Goal: Task Accomplishment & Management: Manage account settings

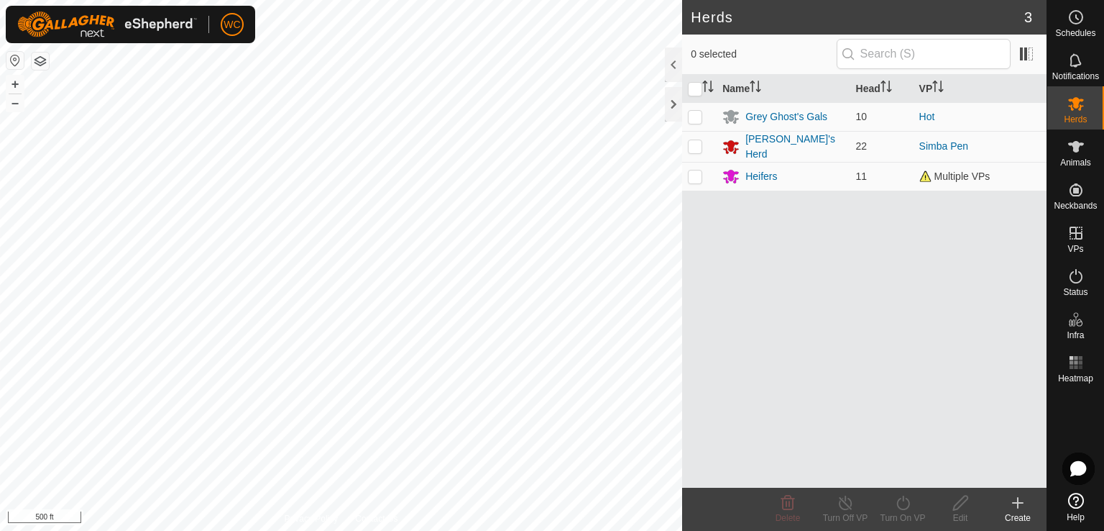
click at [456, 0] on html "WC Schedules Notifications Herds Animals Neckbands VPs Status Infra Heatmap Hel…" at bounding box center [552, 265] width 1104 height 531
click at [1070, 150] on icon at bounding box center [1075, 146] width 17 height 17
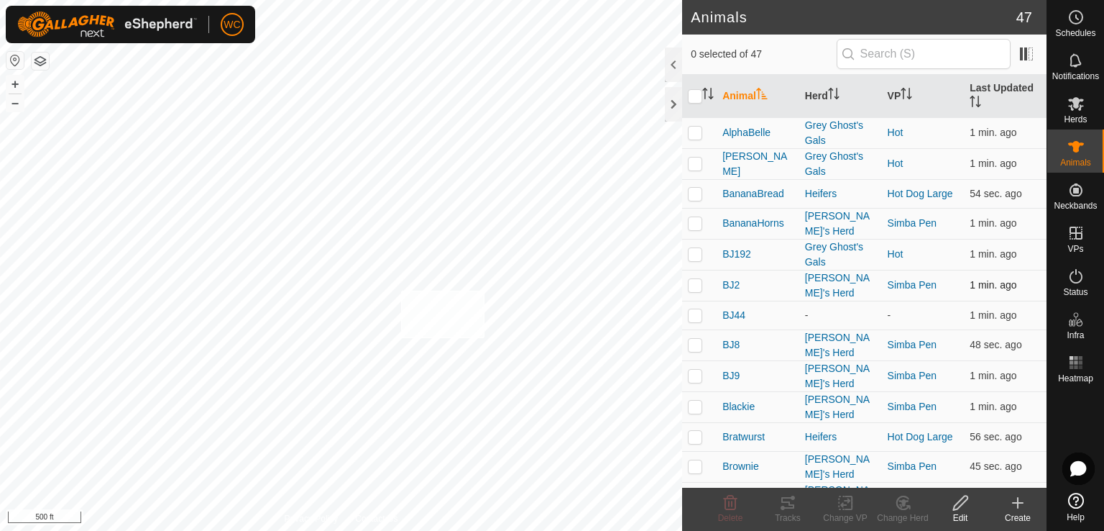
checkbox input "true"
click at [835, 495] on change-vp-svg-icon at bounding box center [846, 502] width 58 height 17
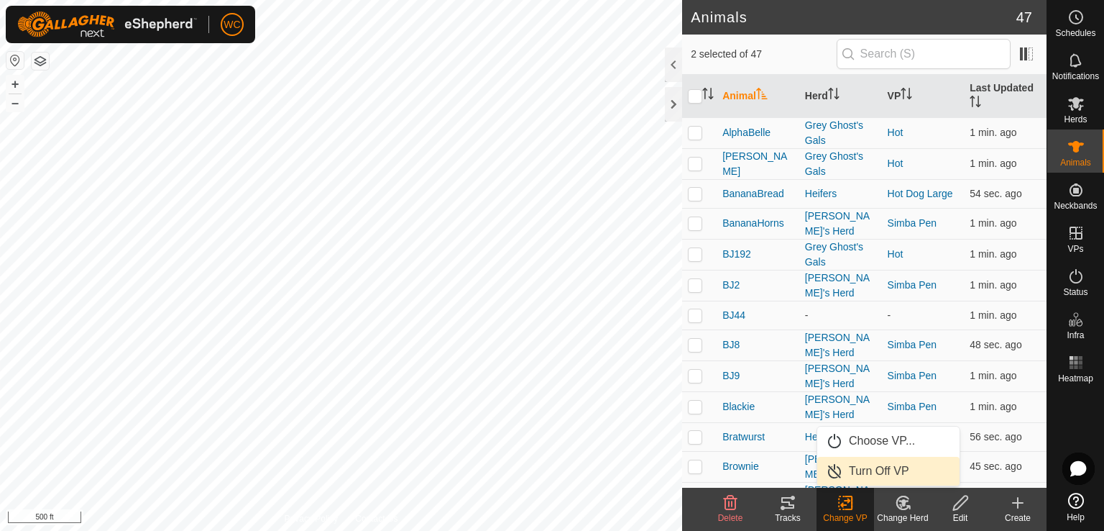
click at [842, 469] on link "Turn Off VP" at bounding box center [888, 470] width 142 height 29
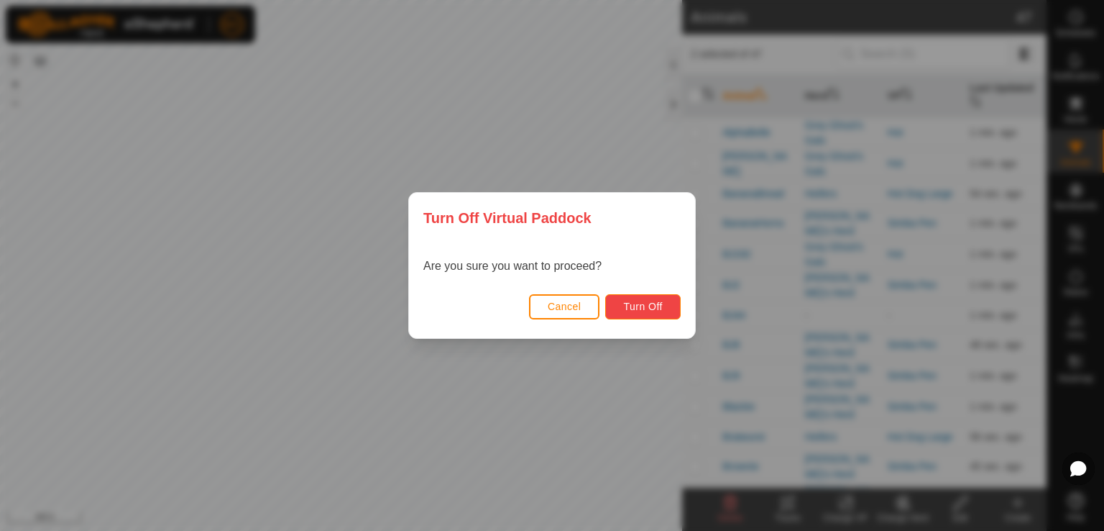
click at [637, 313] on button "Turn Off" at bounding box center [642, 306] width 75 height 25
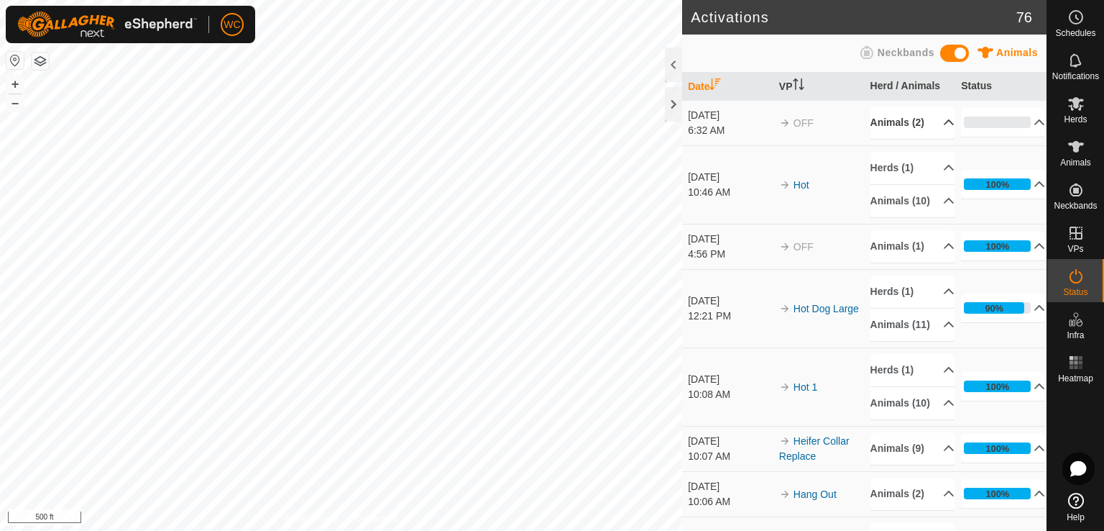
click at [935, 132] on p-accordion-header "Animals (2)" at bounding box center [913, 122] width 84 height 32
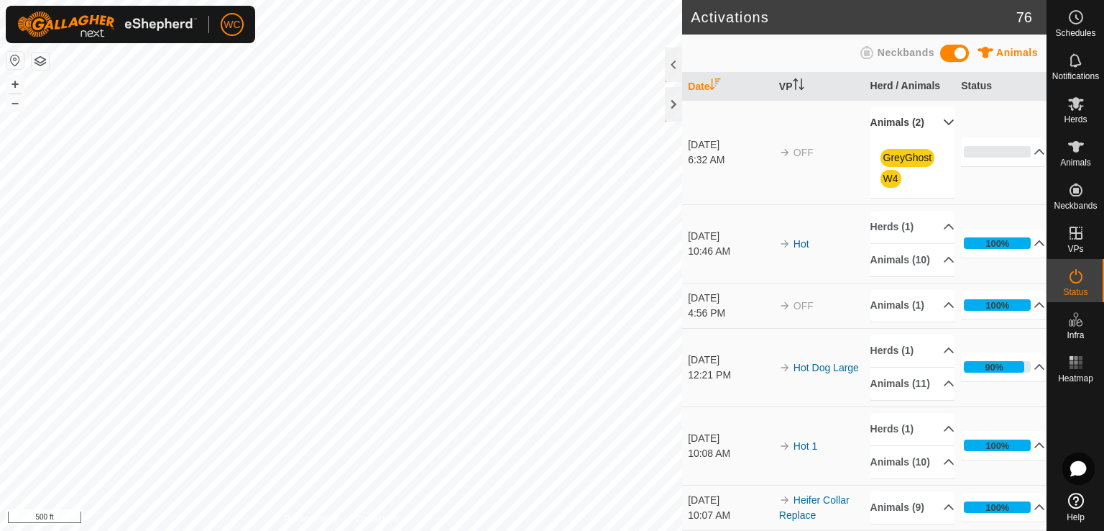
click at [935, 132] on p-accordion-header "Animals (2)" at bounding box center [913, 122] width 84 height 32
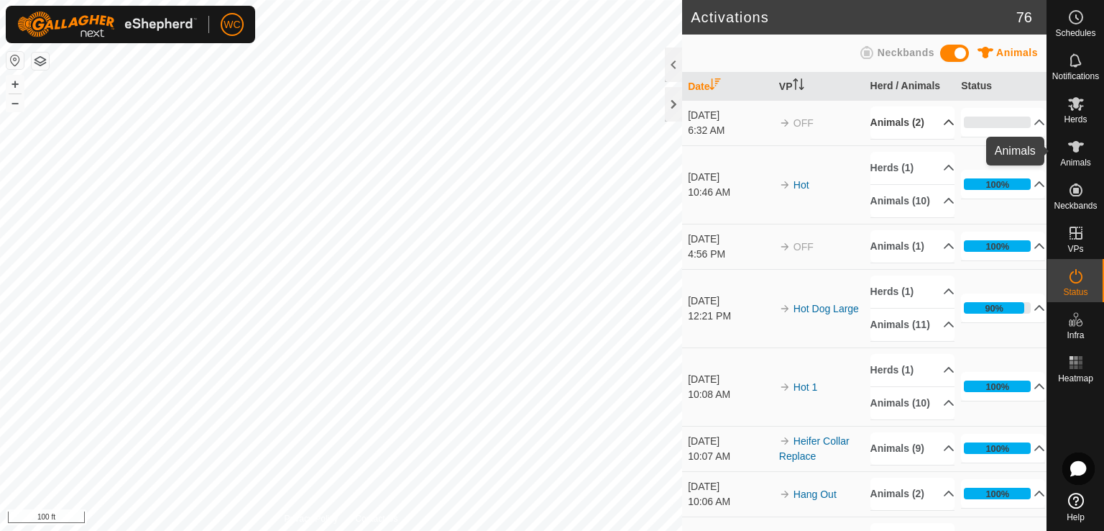
click at [1055, 161] on div "Animals" at bounding box center [1075, 150] width 57 height 43
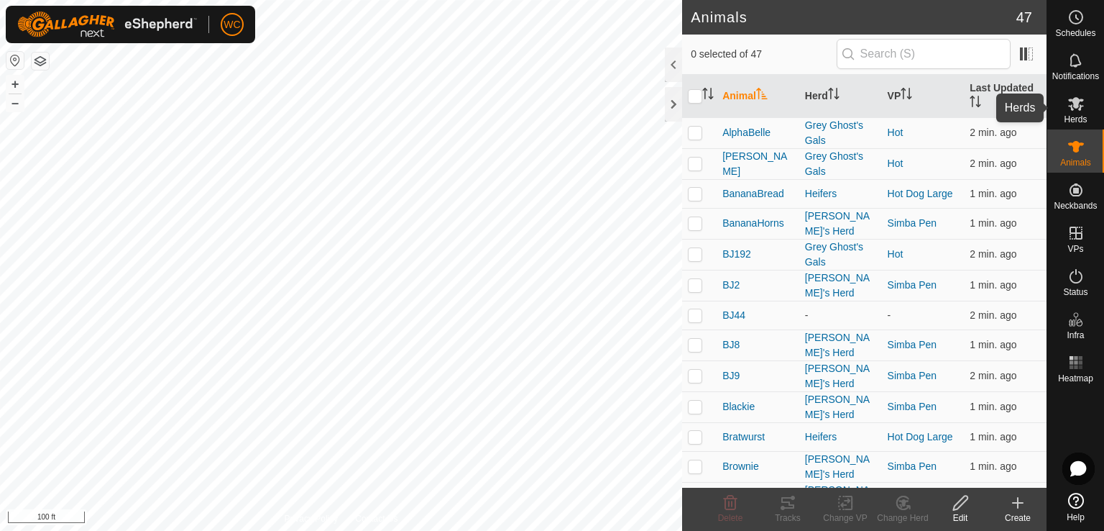
click at [1090, 115] on div "Herds" at bounding box center [1075, 107] width 57 height 43
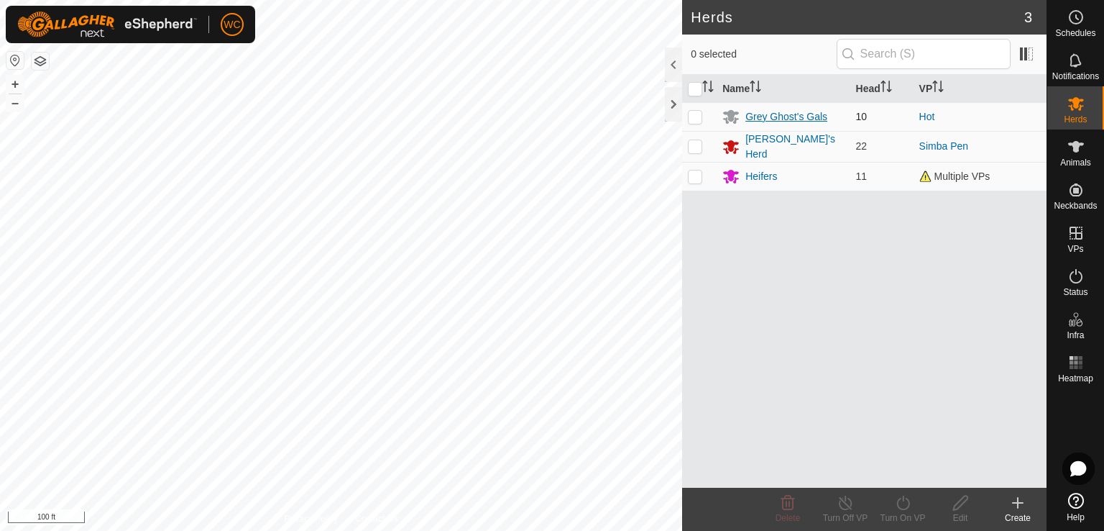
click at [752, 114] on div "Grey Ghost's Gals" at bounding box center [786, 116] width 82 height 15
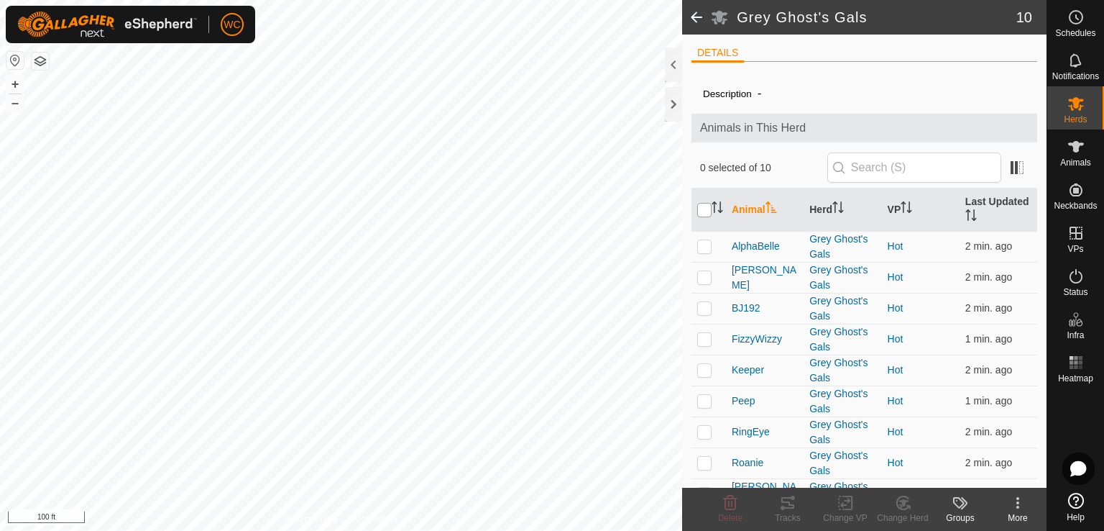
click at [702, 206] on input "checkbox" at bounding box center [704, 210] width 14 height 14
checkbox input "true"
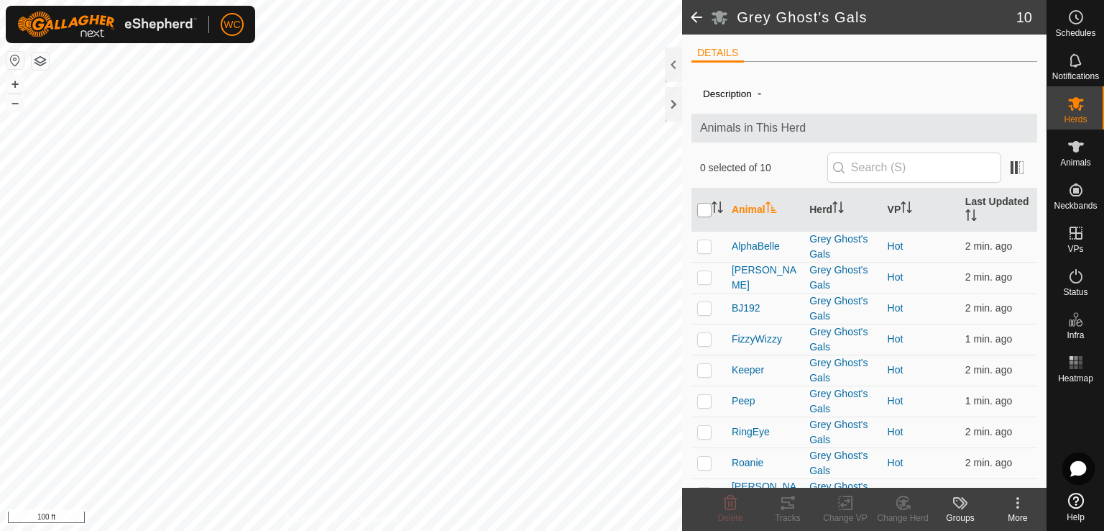
checkbox input "true"
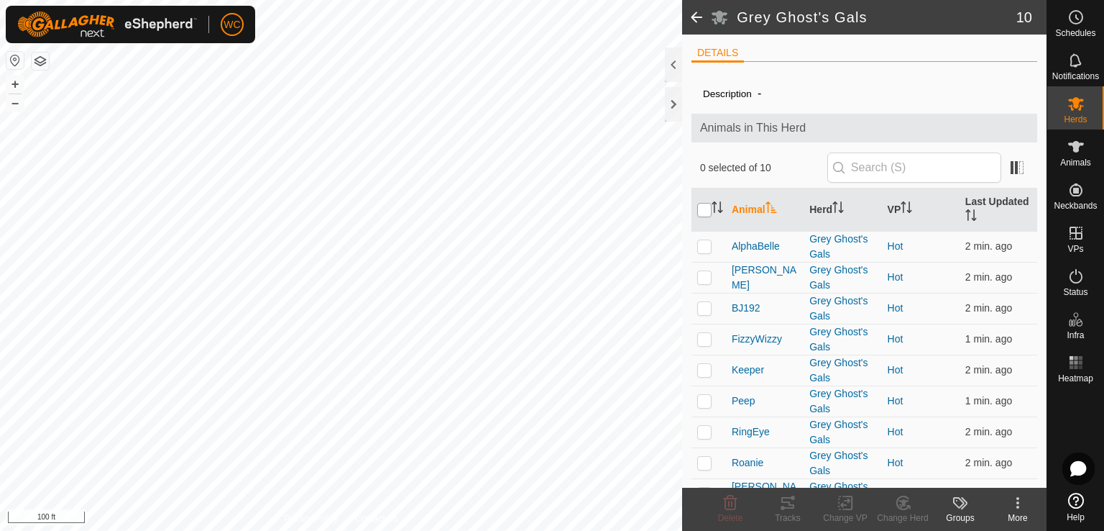
checkbox input "true"
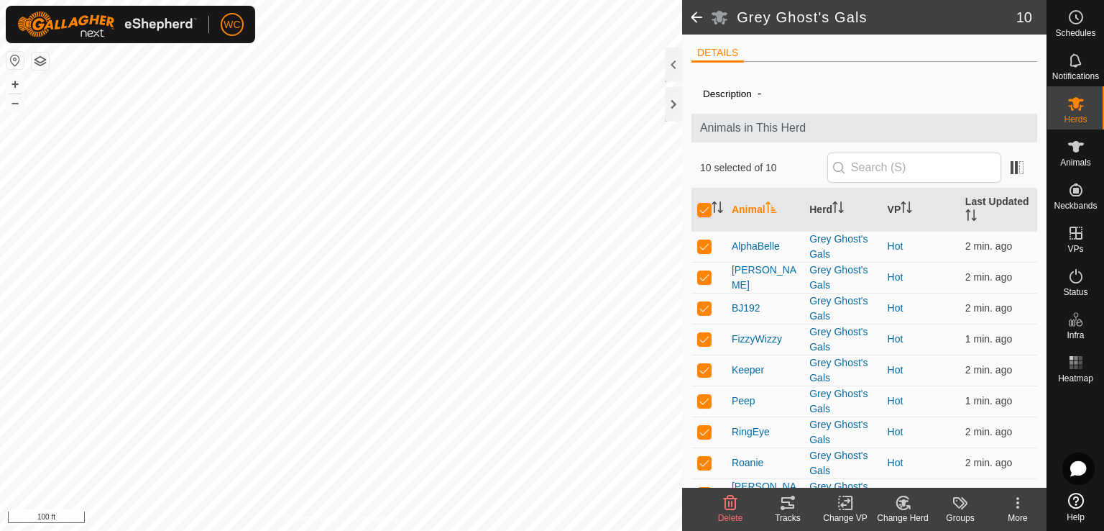
click at [784, 502] on icon at bounding box center [787, 503] width 13 height 12
